Goal: Transaction & Acquisition: Purchase product/service

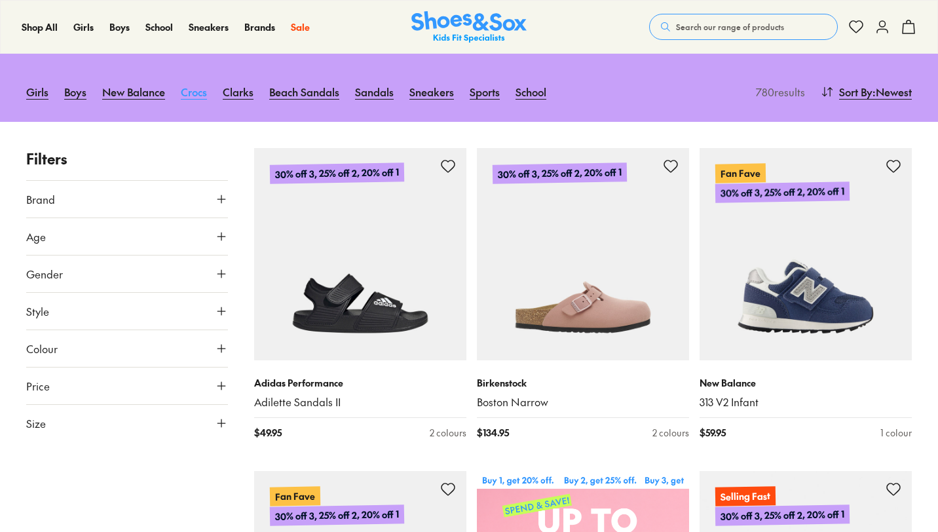
click at [194, 99] on link "Crocs" at bounding box center [194, 91] width 26 height 29
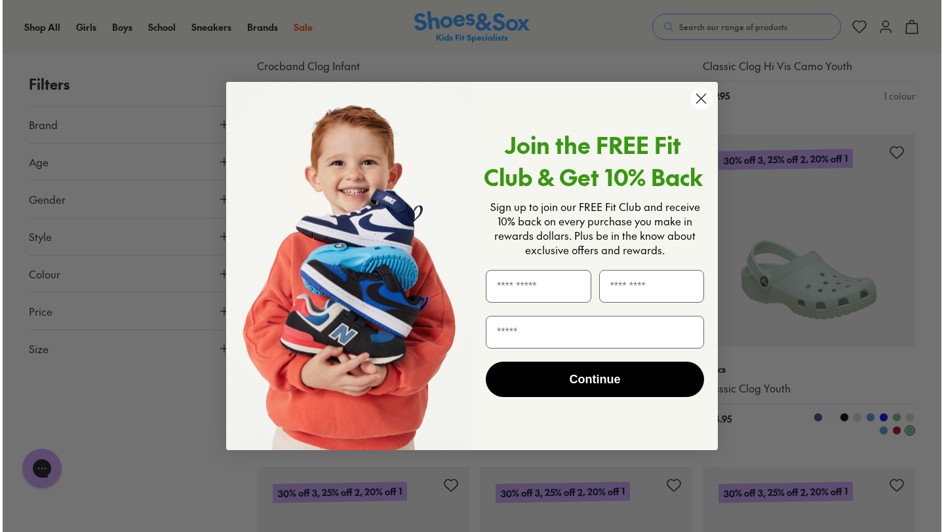
scroll to position [817, 0]
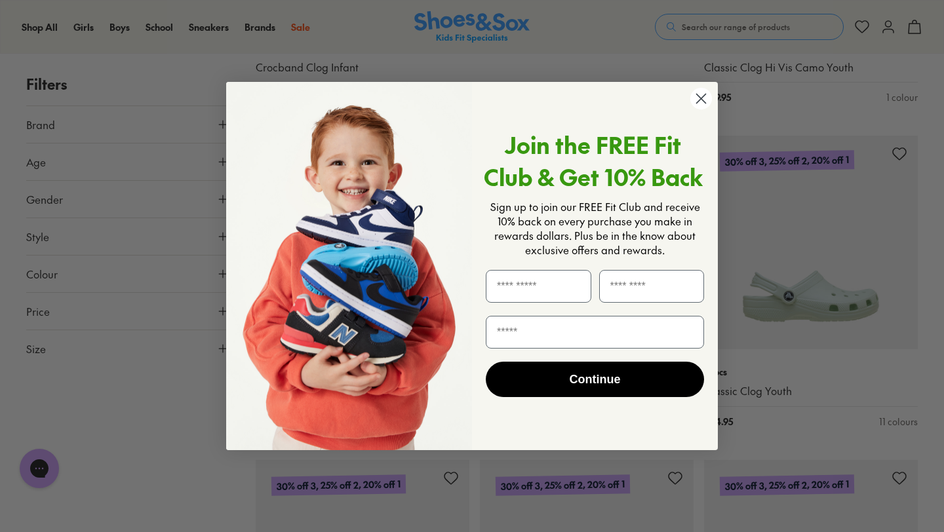
click at [698, 105] on circle "Close dialog" at bounding box center [701, 99] width 22 height 22
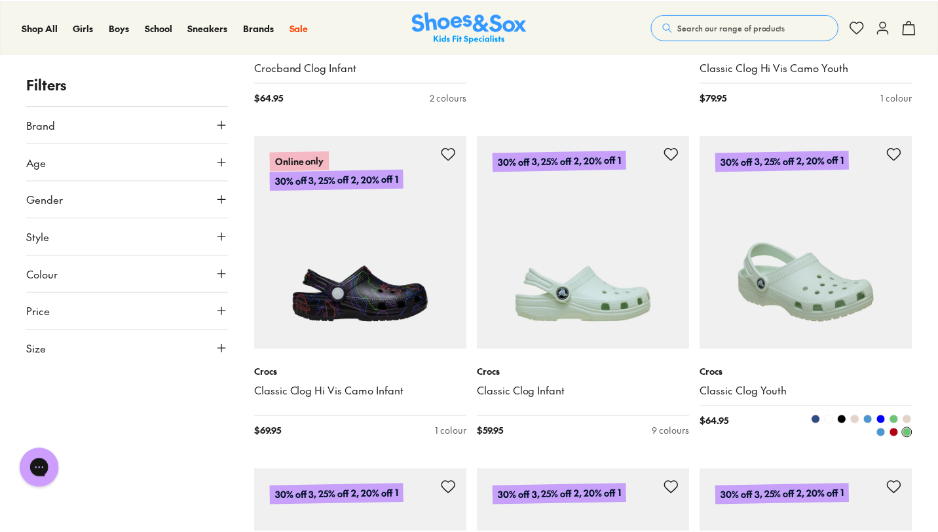
scroll to position [816, 0]
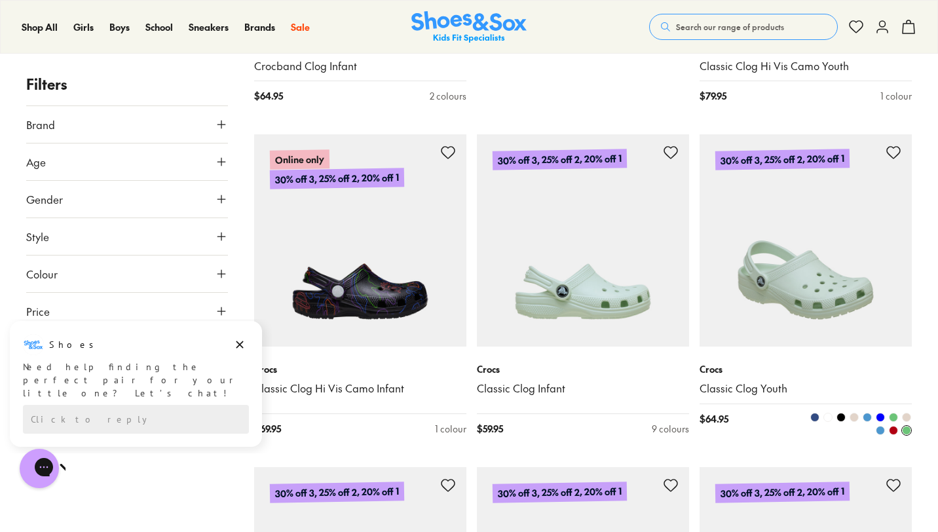
click at [867, 420] on span at bounding box center [867, 417] width 9 height 9
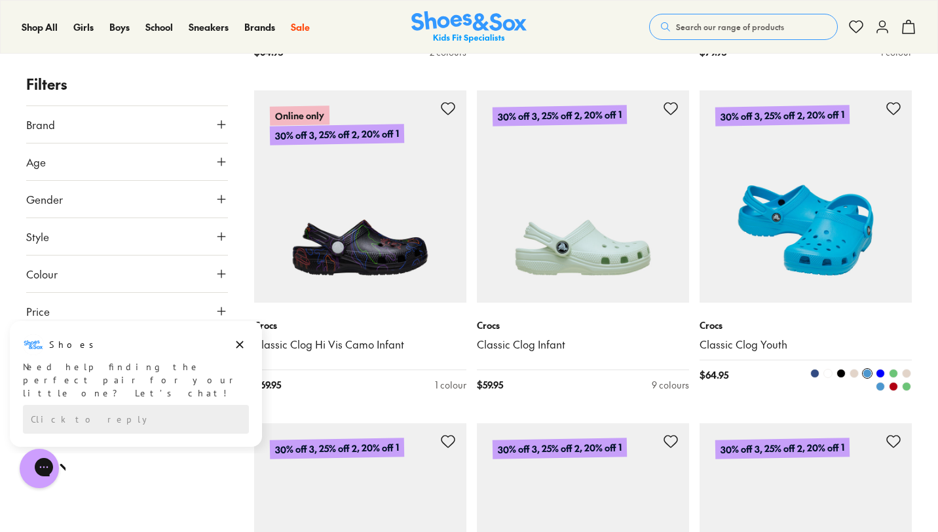
scroll to position [817, 0]
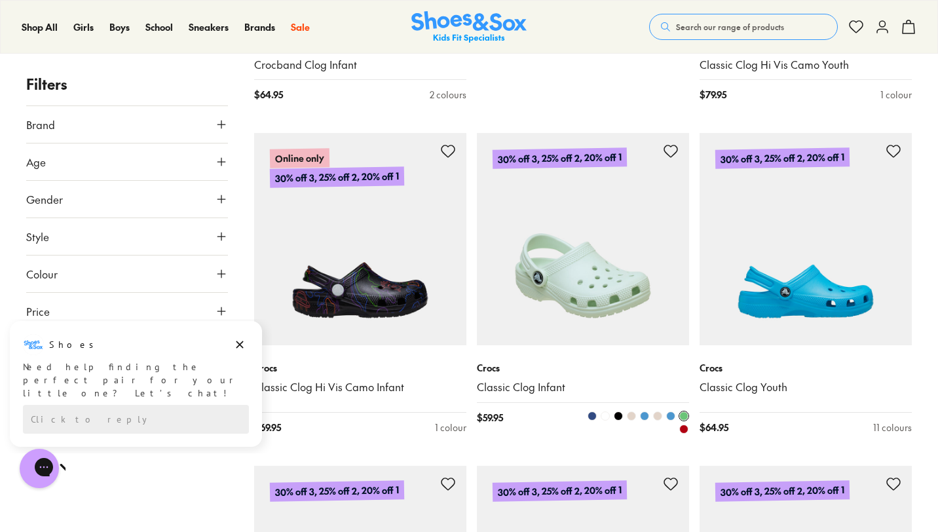
click at [607, 308] on img at bounding box center [583, 239] width 212 height 212
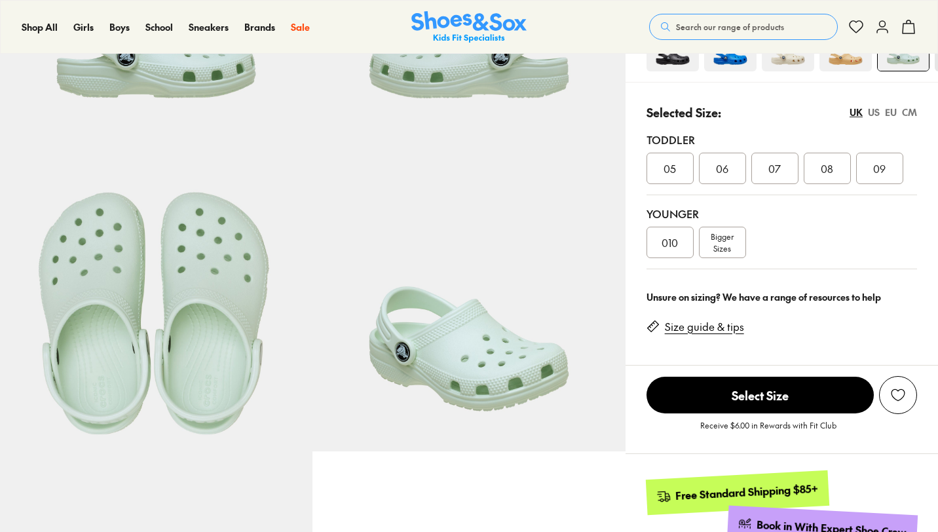
select select "*"
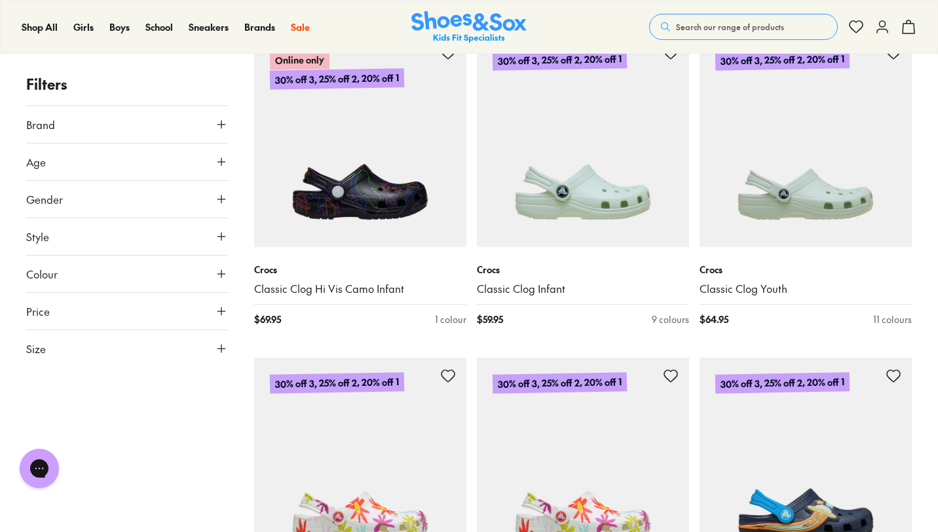
scroll to position [913, 0]
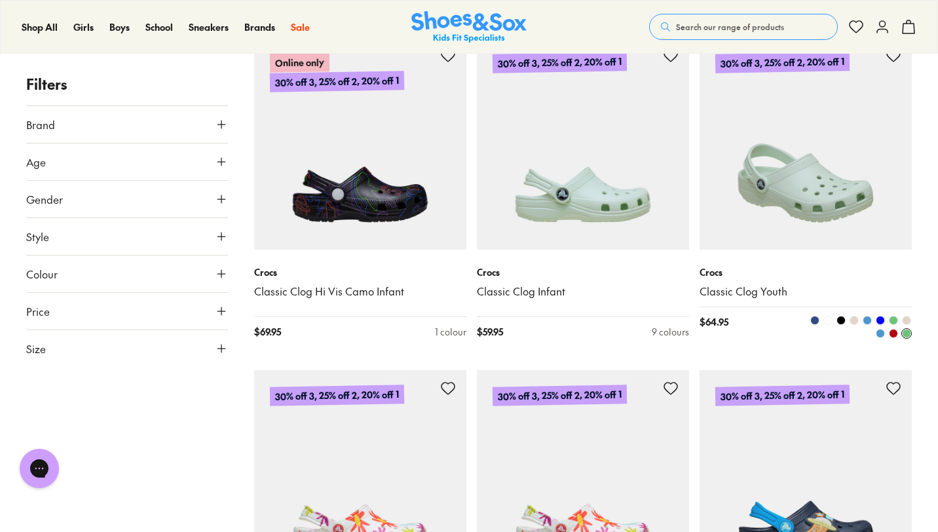
click at [815, 206] on img at bounding box center [806, 143] width 212 height 212
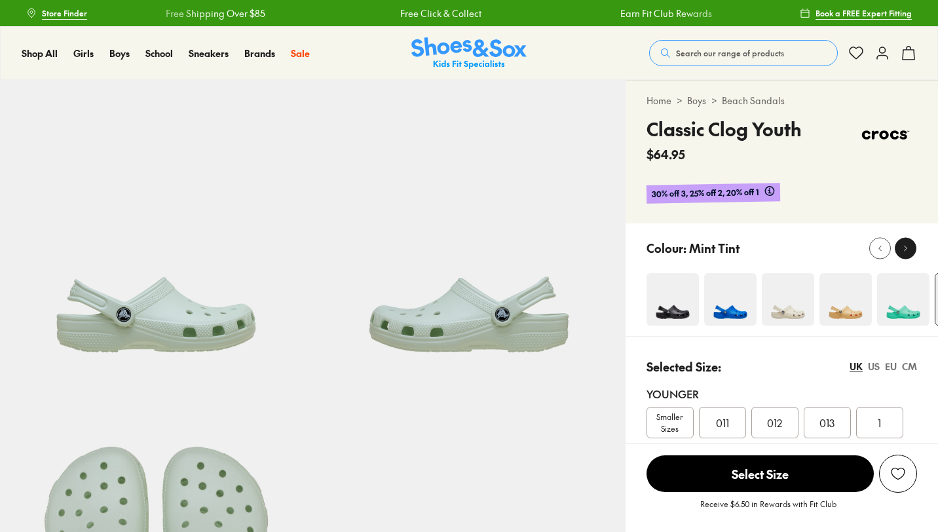
select select "*"
click at [860, 303] on img at bounding box center [846, 299] width 52 height 52
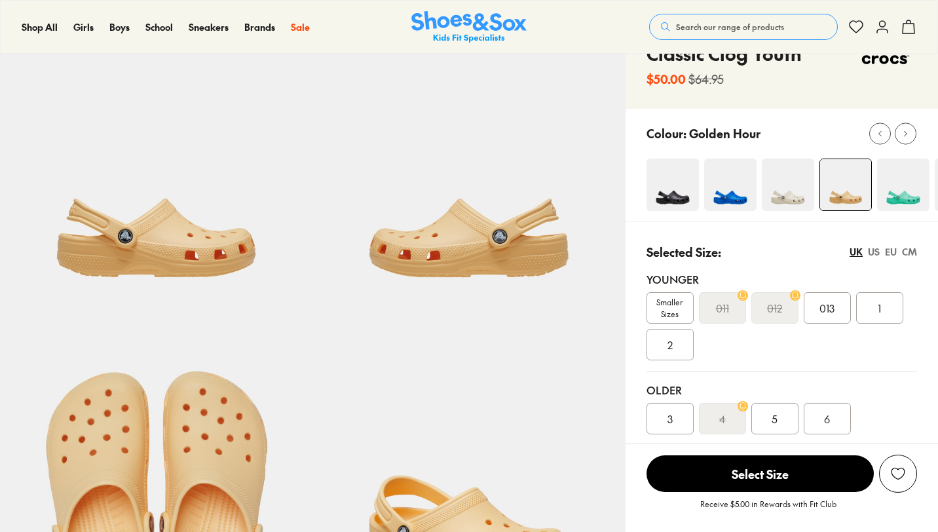
select select "*"
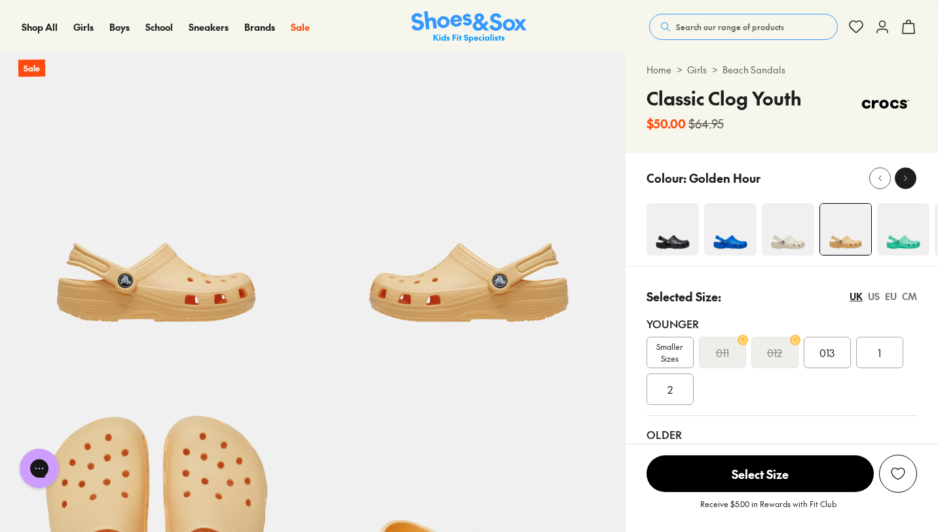
click at [904, 183] on div at bounding box center [906, 178] width 14 height 14
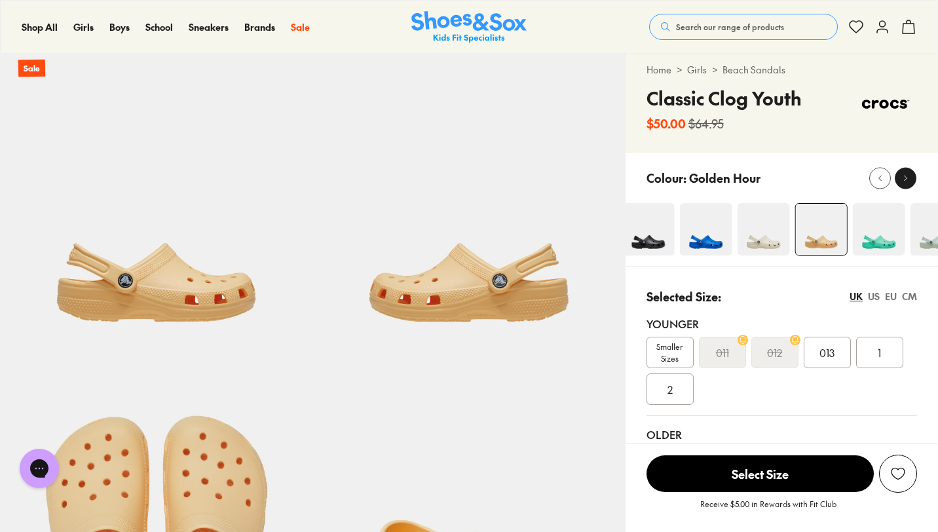
click at [904, 183] on div at bounding box center [906, 178] width 14 height 14
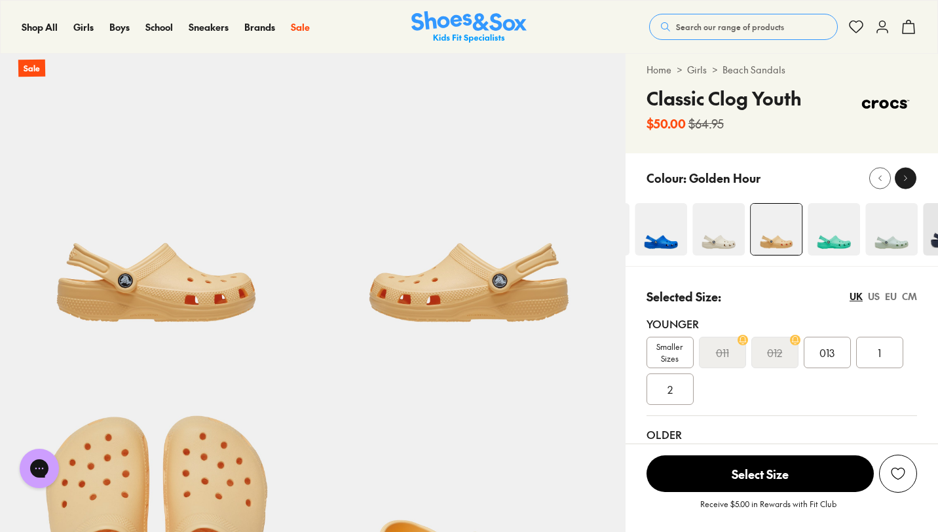
click at [904, 183] on div at bounding box center [906, 178] width 14 height 14
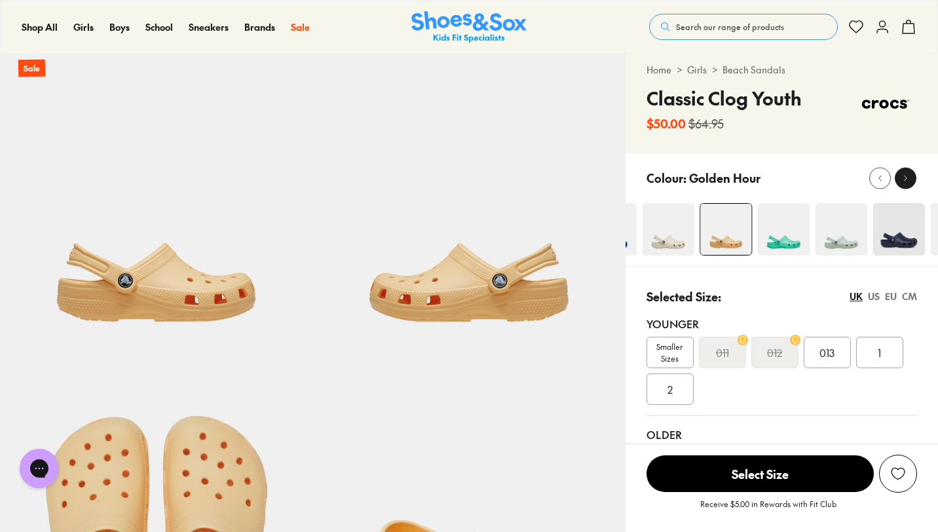
click at [904, 183] on div at bounding box center [906, 178] width 14 height 14
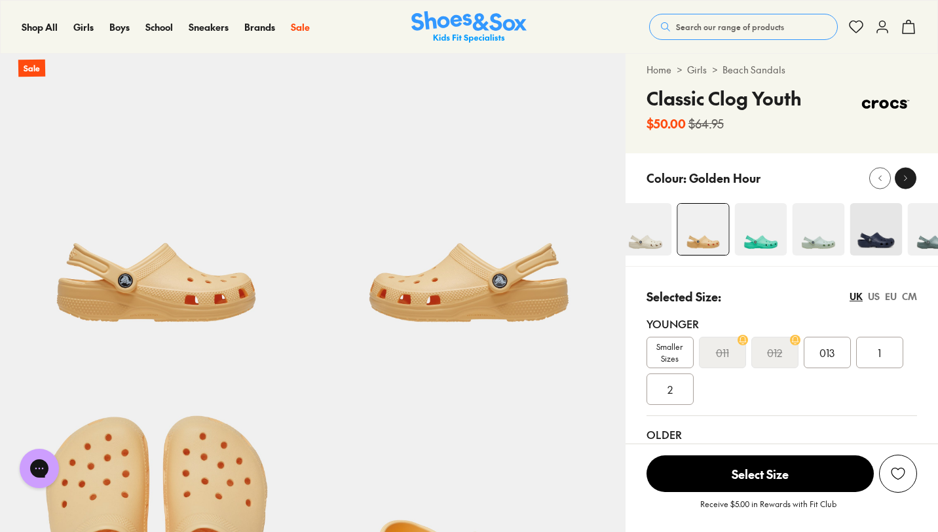
click at [904, 183] on div at bounding box center [906, 178] width 14 height 14
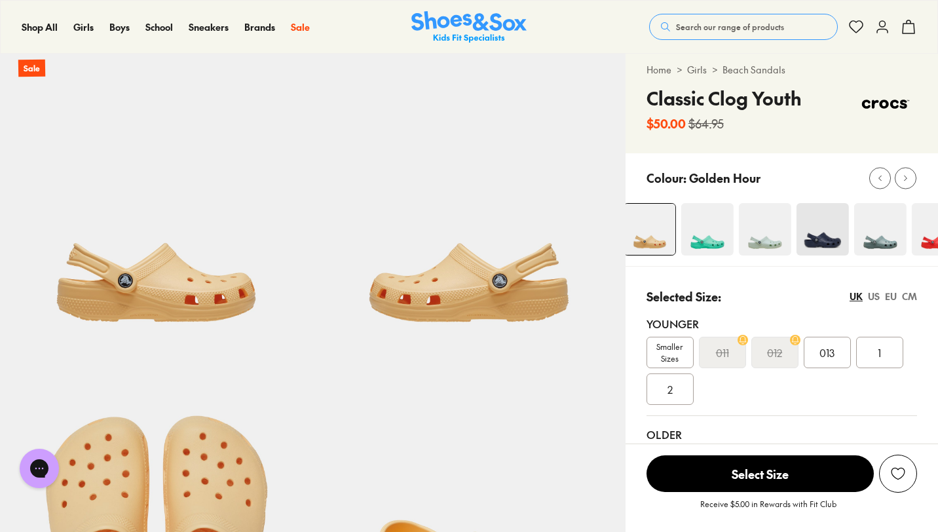
click at [887, 250] on img at bounding box center [881, 229] width 52 height 52
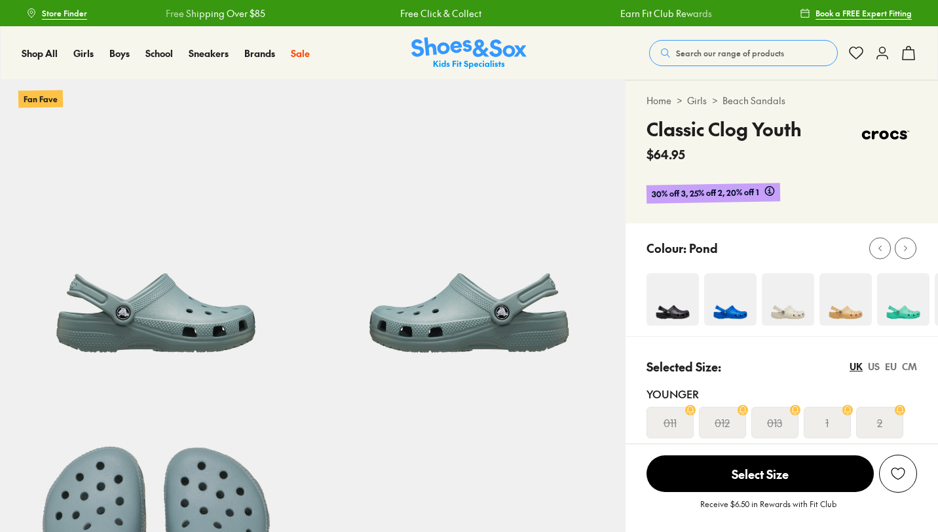
scroll to position [173, 0]
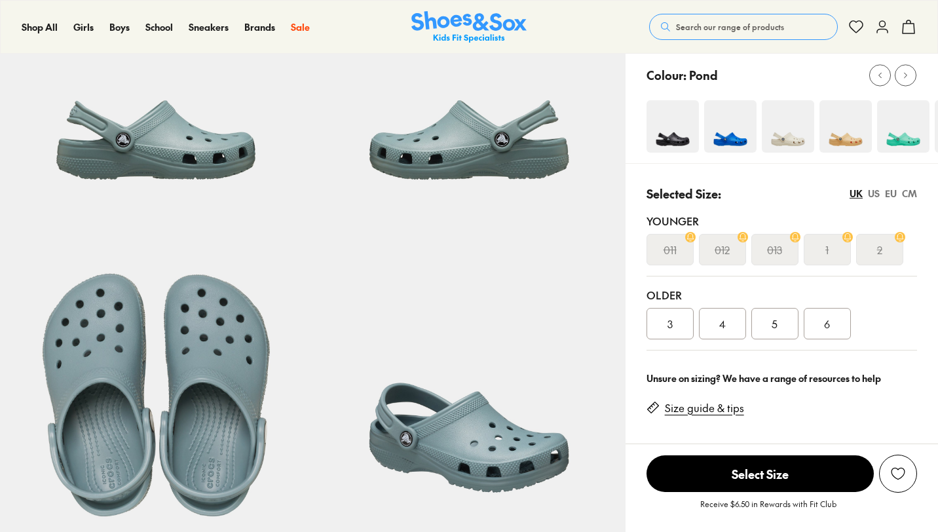
select select "*"
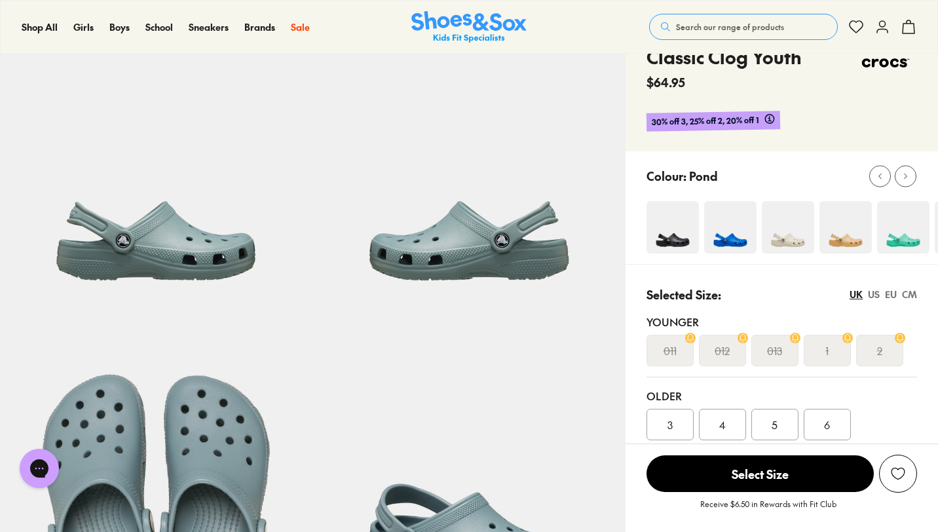
scroll to position [66, 0]
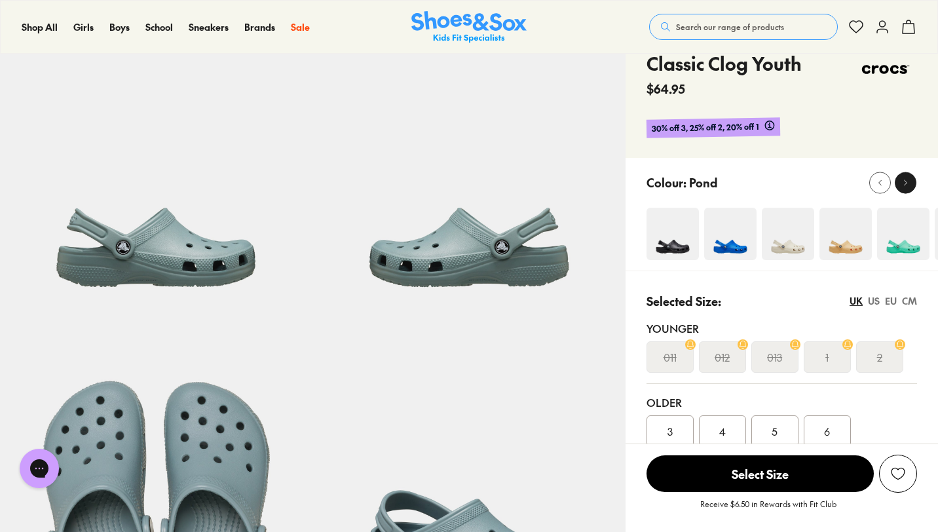
click at [910, 185] on icon at bounding box center [906, 183] width 10 height 10
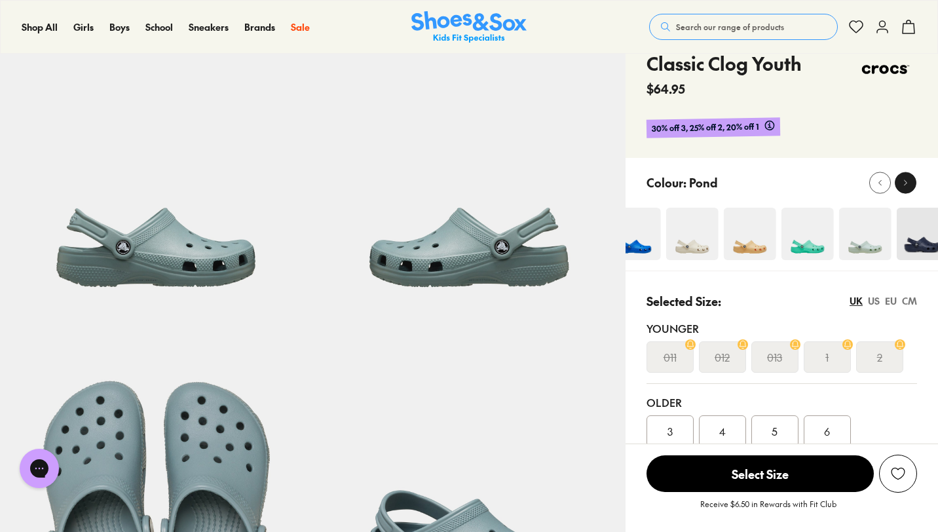
click at [910, 185] on icon at bounding box center [906, 183] width 10 height 10
